Goal: Task Accomplishment & Management: Manage account settings

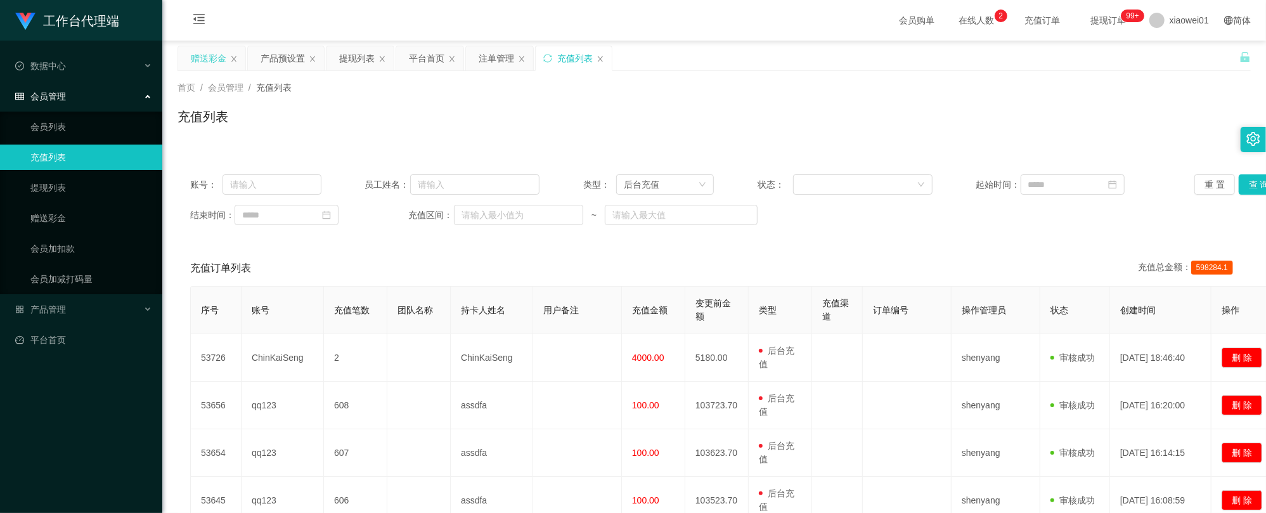
click at [177, 51] on div "赠送彩金" at bounding box center [211, 58] width 68 height 25
click at [205, 49] on div "赠送彩金" at bounding box center [208, 58] width 35 height 24
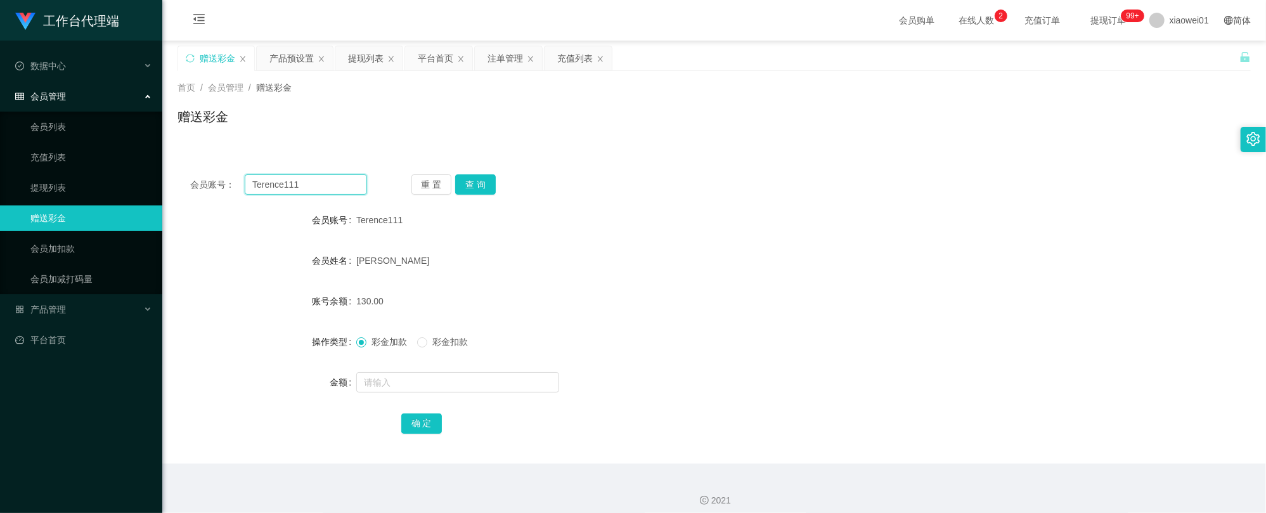
drag, startPoint x: 335, startPoint y: 183, endPoint x: 295, endPoint y: 169, distance: 41.9
click at [34, 145] on section "工作台代理端 数据中心 会员管理 会员列表 充值列表 提现列表 赠送彩金 会员加扣款 会员加减打码量 产品管理 开奖记录 注单管理 产品列表 即时注单 产品预…" at bounding box center [633, 261] width 1266 height 522
click at [475, 172] on div "会员账号： Terence111 重 置 查 询 会员账号 Terence111 会员姓名 [PERSON_NAME] 账号余额 130.00 操作类型 彩金…" at bounding box center [713, 313] width 1073 height 302
click at [477, 184] on button "查 询" at bounding box center [475, 184] width 41 height 20
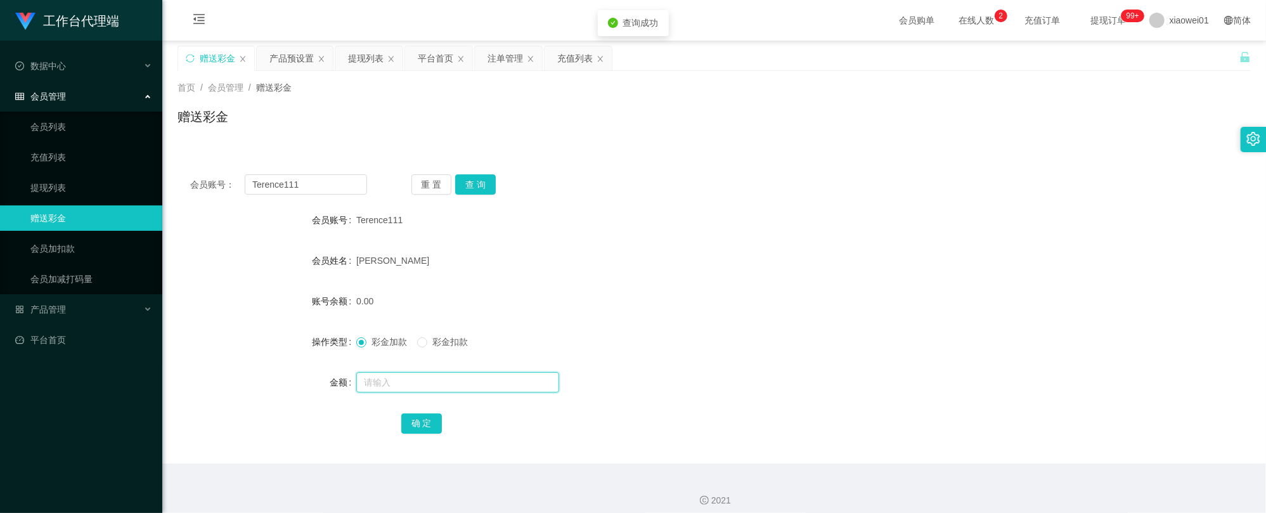
drag, startPoint x: 496, startPoint y: 373, endPoint x: 487, endPoint y: 383, distance: 13.1
click at [496, 372] on input "text" at bounding box center [457, 382] width 203 height 20
type input "500"
click at [432, 427] on button "确 定" at bounding box center [421, 423] width 41 height 20
click at [838, 245] on form "会员账号 Terence111 会员姓名 [PERSON_NAME] 账号余额 500.00 操作类型 彩金加款 彩金扣款 金额 确 定" at bounding box center [713, 321] width 1073 height 228
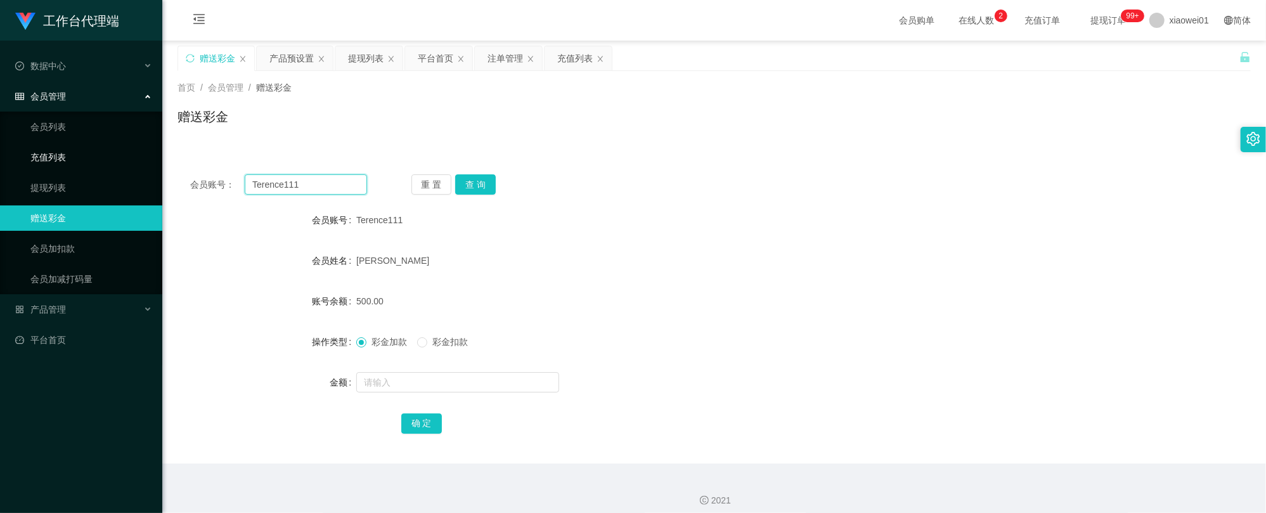
drag, startPoint x: 340, startPoint y: 184, endPoint x: 46, endPoint y: 165, distance: 294.1
click at [52, 166] on section "工作台代理端 数据中心 会员管理 会员列表 充值列表 提现列表 赠送彩金 会员加扣款 会员加减打码量 产品管理 开奖记录 注单管理 产品列表 即时注单 产品预…" at bounding box center [633, 261] width 1266 height 522
paste input "Alvinkho92"
type input "Alvinkho92"
drag, startPoint x: 457, startPoint y: 191, endPoint x: 472, endPoint y: 190, distance: 15.3
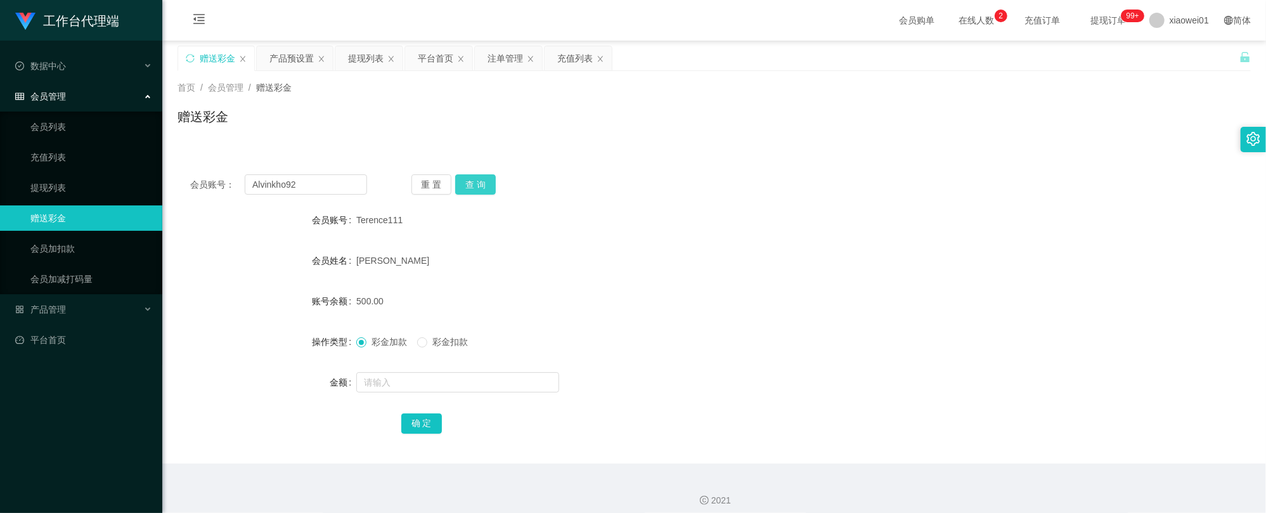
click at [465, 191] on button "查 询" at bounding box center [475, 184] width 41 height 20
click at [452, 389] on input "text" at bounding box center [457, 382] width 203 height 20
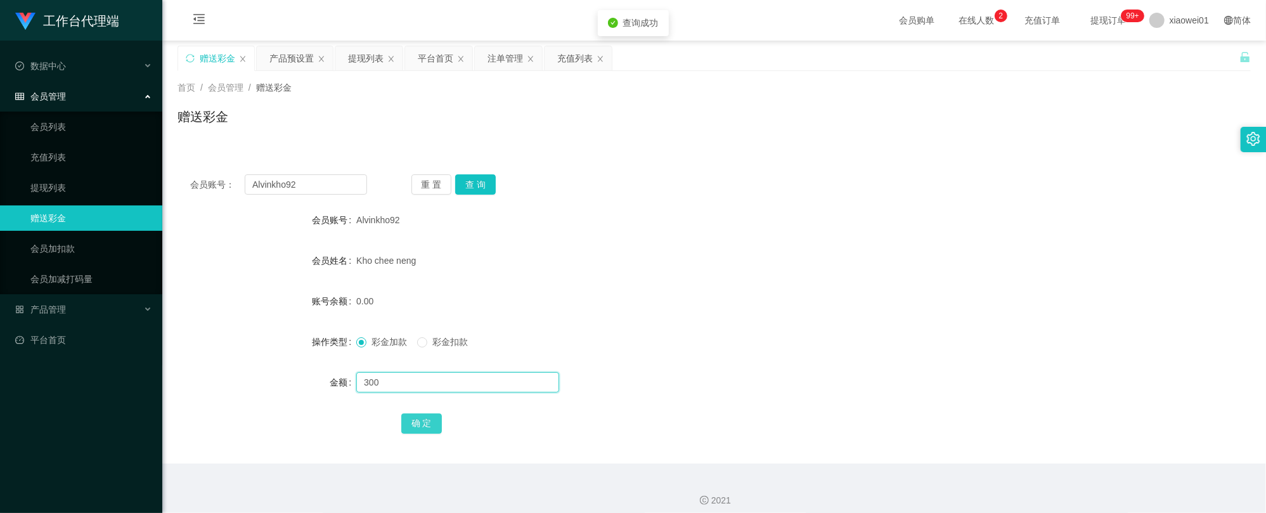
type input "300"
click at [416, 427] on button "确 定" at bounding box center [421, 423] width 41 height 20
click at [683, 340] on div "彩金加款 彩金扣款" at bounding box center [669, 341] width 626 height 25
